Goal: Information Seeking & Learning: Stay updated

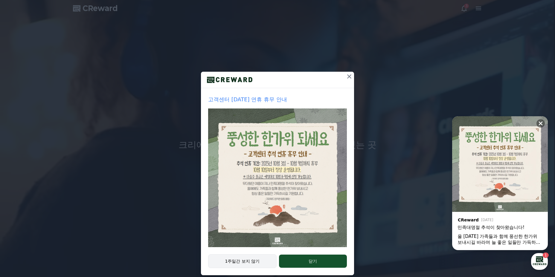
click at [239, 265] on button "1주일간 보지 않기" at bounding box center [242, 261] width 68 height 14
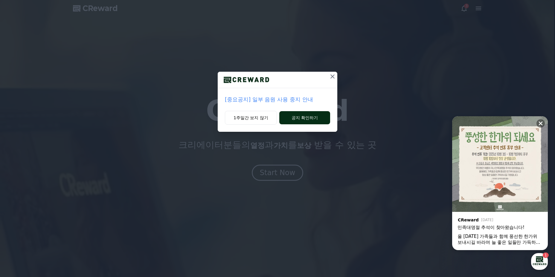
click at [292, 121] on button "공지 확인하기" at bounding box center [304, 117] width 51 height 13
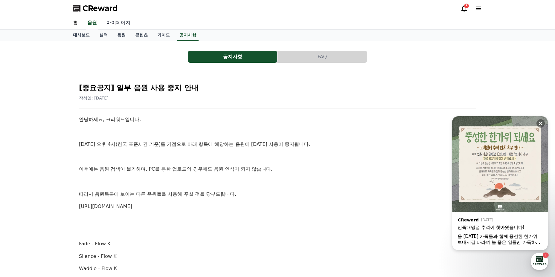
click at [120, 26] on link "마이페이지" at bounding box center [118, 23] width 33 height 13
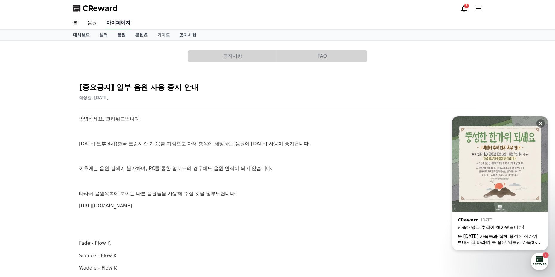
select select "**********"
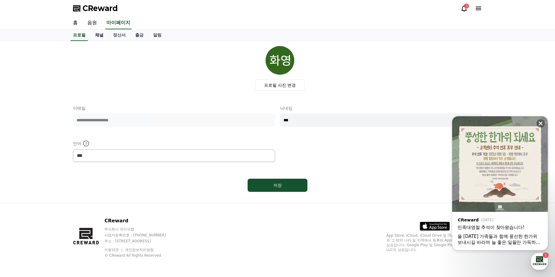
click at [97, 34] on link "채널" at bounding box center [99, 35] width 18 height 11
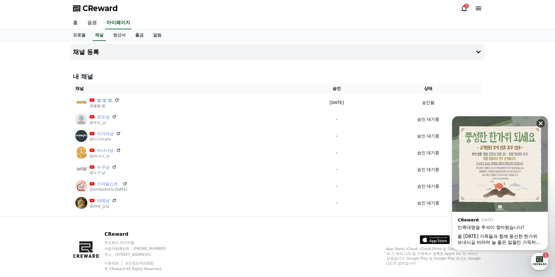
click at [542, 122] on icon at bounding box center [541, 124] width 4 height 4
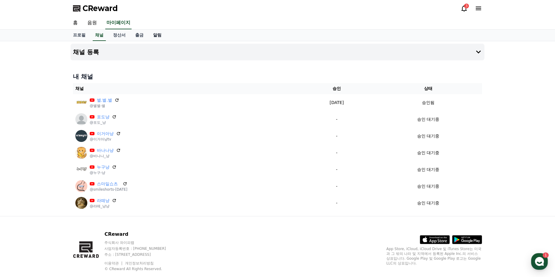
click at [157, 37] on link "알림" at bounding box center [157, 35] width 18 height 11
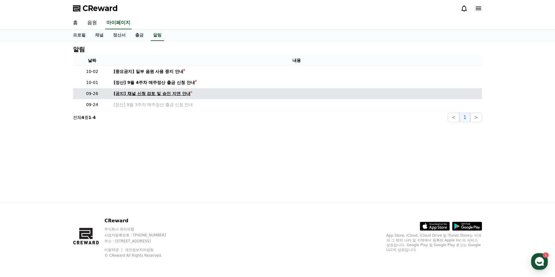
click at [166, 94] on div "[공지] 채널 신청 검토 및 승인 지연 안내" at bounding box center [152, 94] width 77 height 6
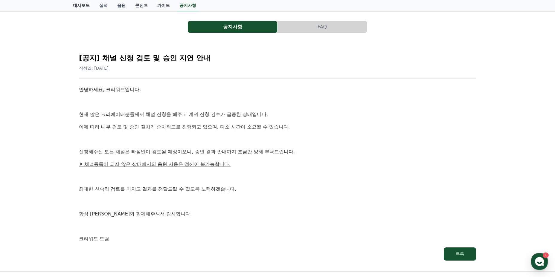
scroll to position [60, 0]
